Goal: Task Accomplishment & Management: Use online tool/utility

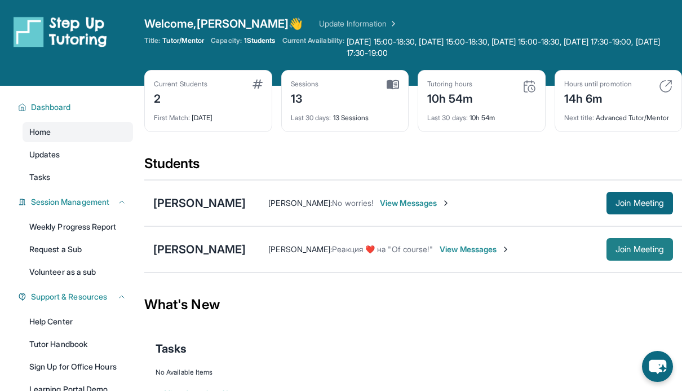
click at [629, 253] on span "Join Meeting" at bounding box center [640, 249] width 48 height 7
click at [61, 63] on div at bounding box center [81, 43] width 135 height 54
click at [48, 82] on div "Open sidebar Welcome, [PERSON_NAME] 👋 Update Information Title: Tutor/Mentor Ca…" at bounding box center [341, 43] width 682 height 86
click at [86, 58] on div at bounding box center [81, 43] width 135 height 54
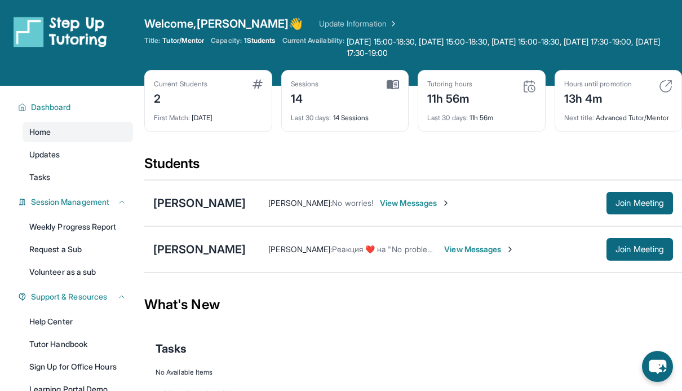
click at [249, 52] on div "Title: Tutor/Mentor Capacity: 1 Students Current Availability: [DATE] 15:00-18:…" at bounding box center [413, 47] width 538 height 23
